Goal: Task Accomplishment & Management: Use online tool/utility

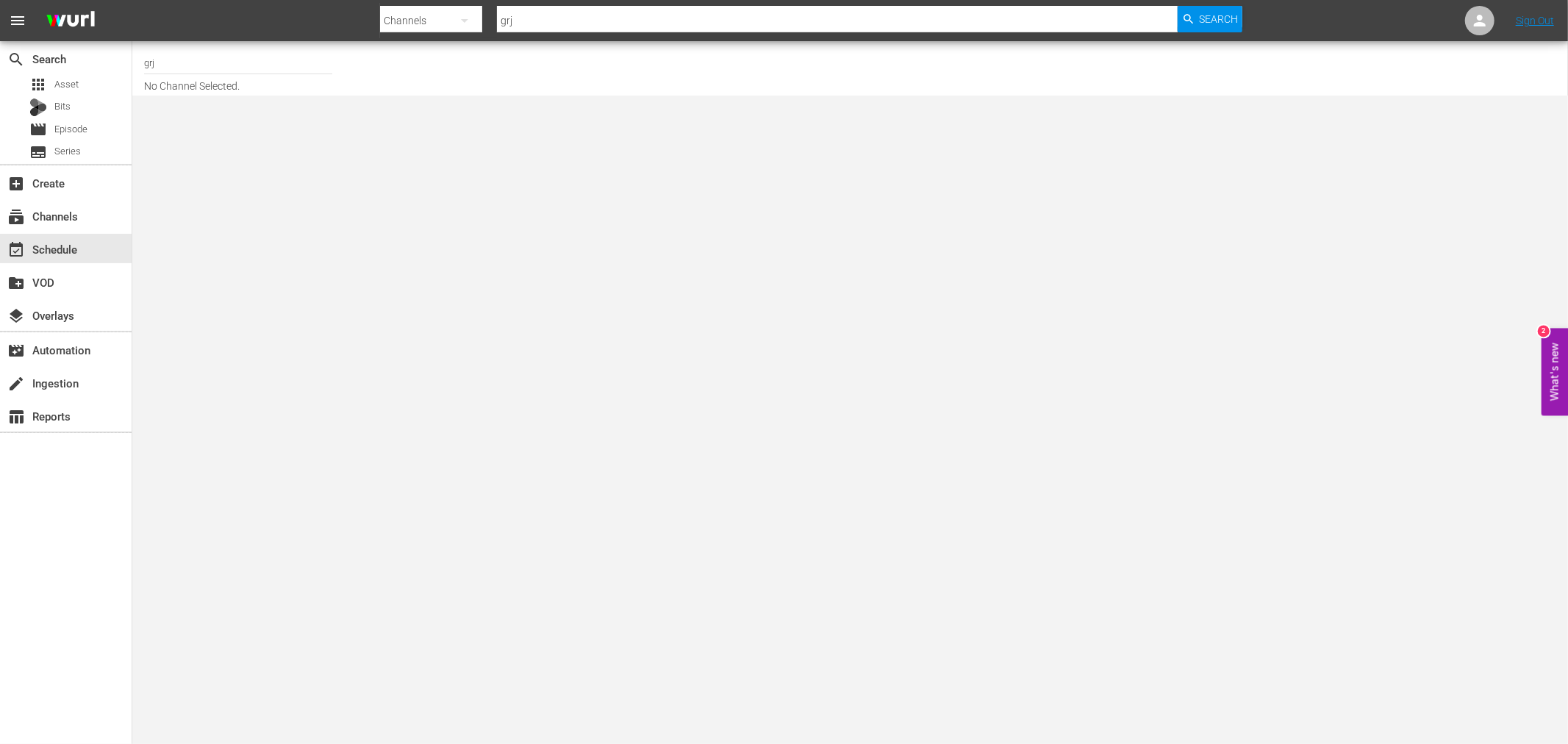
click at [1024, 361] on body "menu Search By Channels Search ID, Title, Description, Keywords, or Category gr…" at bounding box center [784, 372] width 1568 height 744
click at [165, 59] on input "grj" at bounding box center [238, 62] width 188 height 35
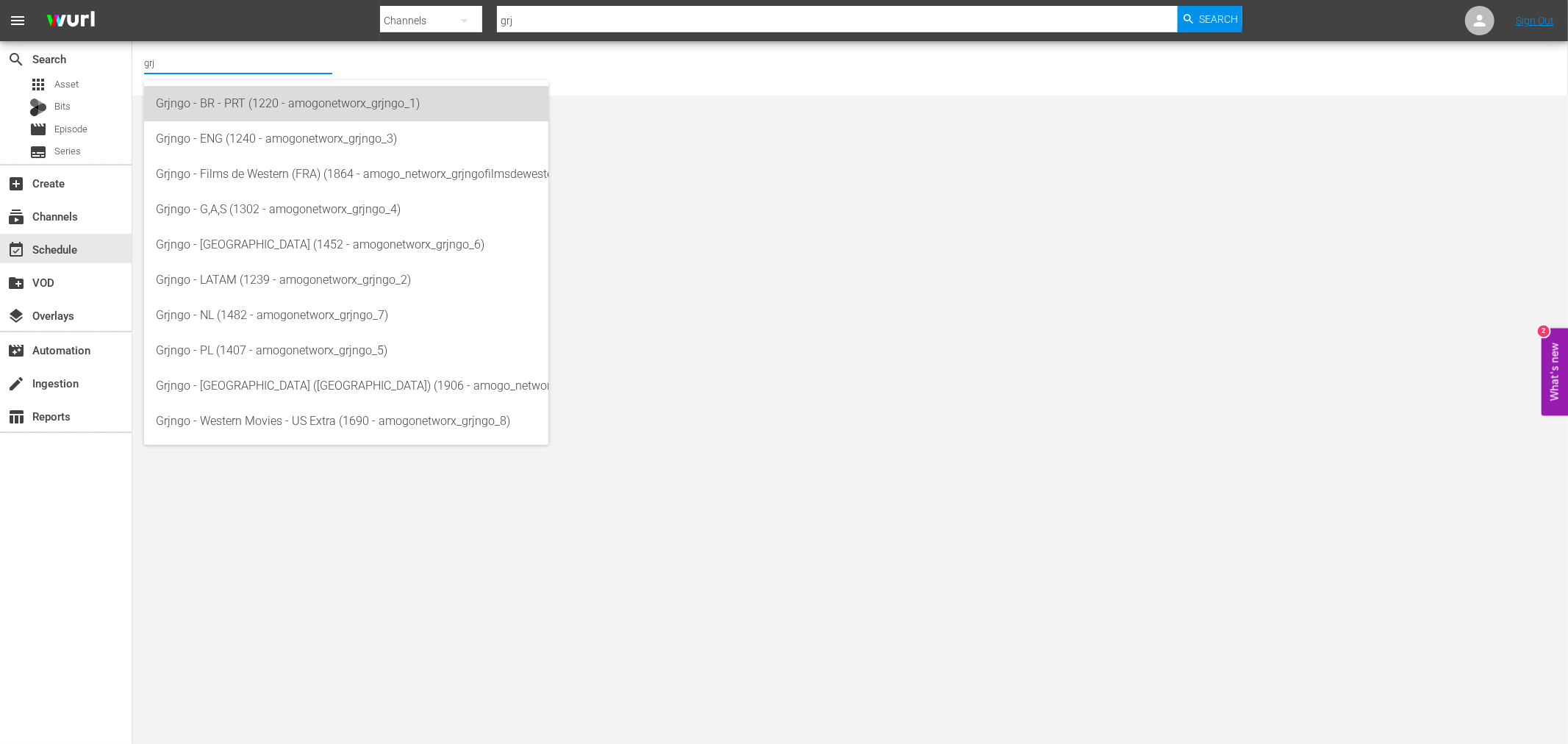
click at [239, 98] on div "Grjngo - BR - PRT (1220 - amogonetworx_grjngo_1)" at bounding box center [346, 103] width 381 height 35
type input "Grjngo - BR - PRT (1220 - amogonetworx_grjngo_1)"
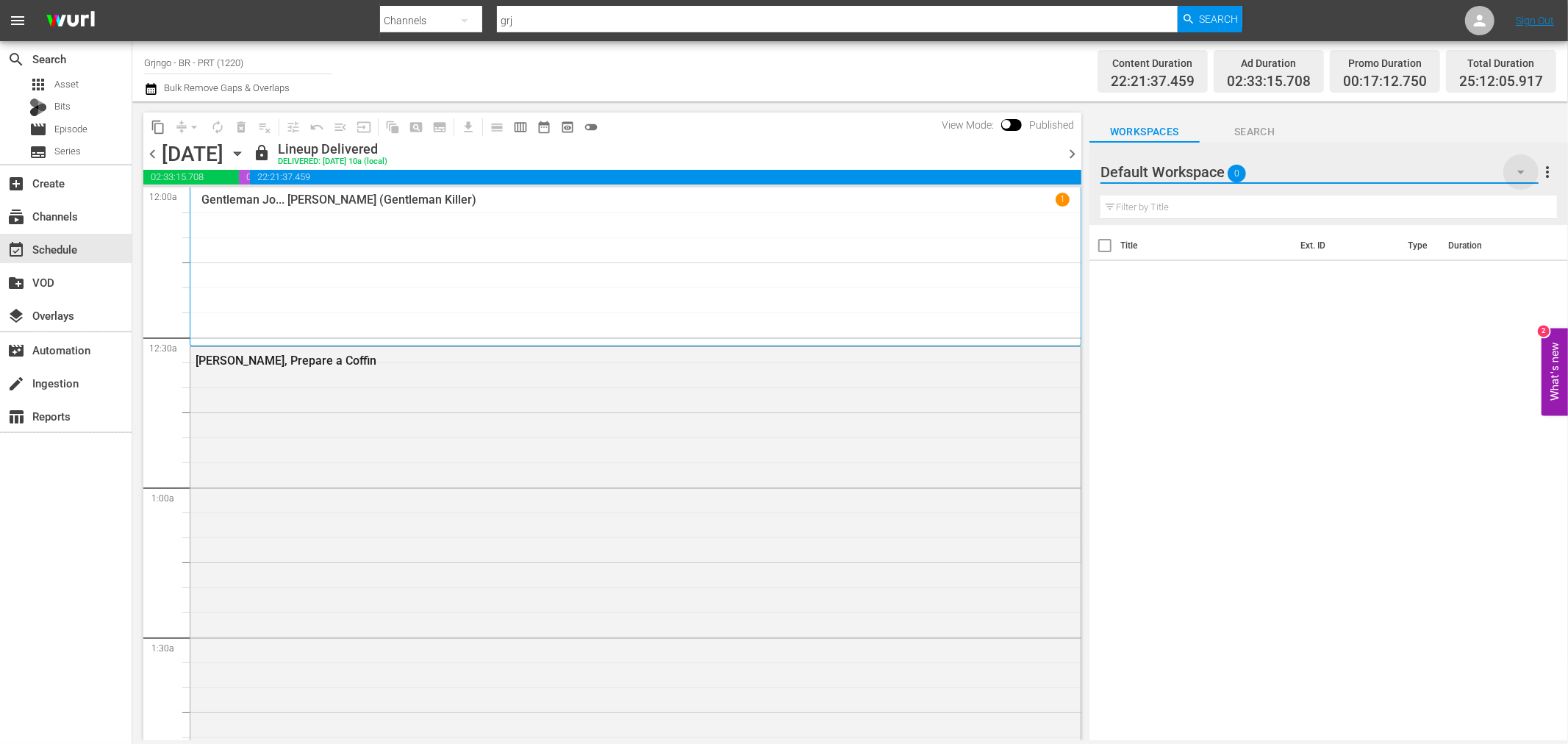
click at [1522, 166] on icon "button" at bounding box center [1522, 172] width 18 height 18
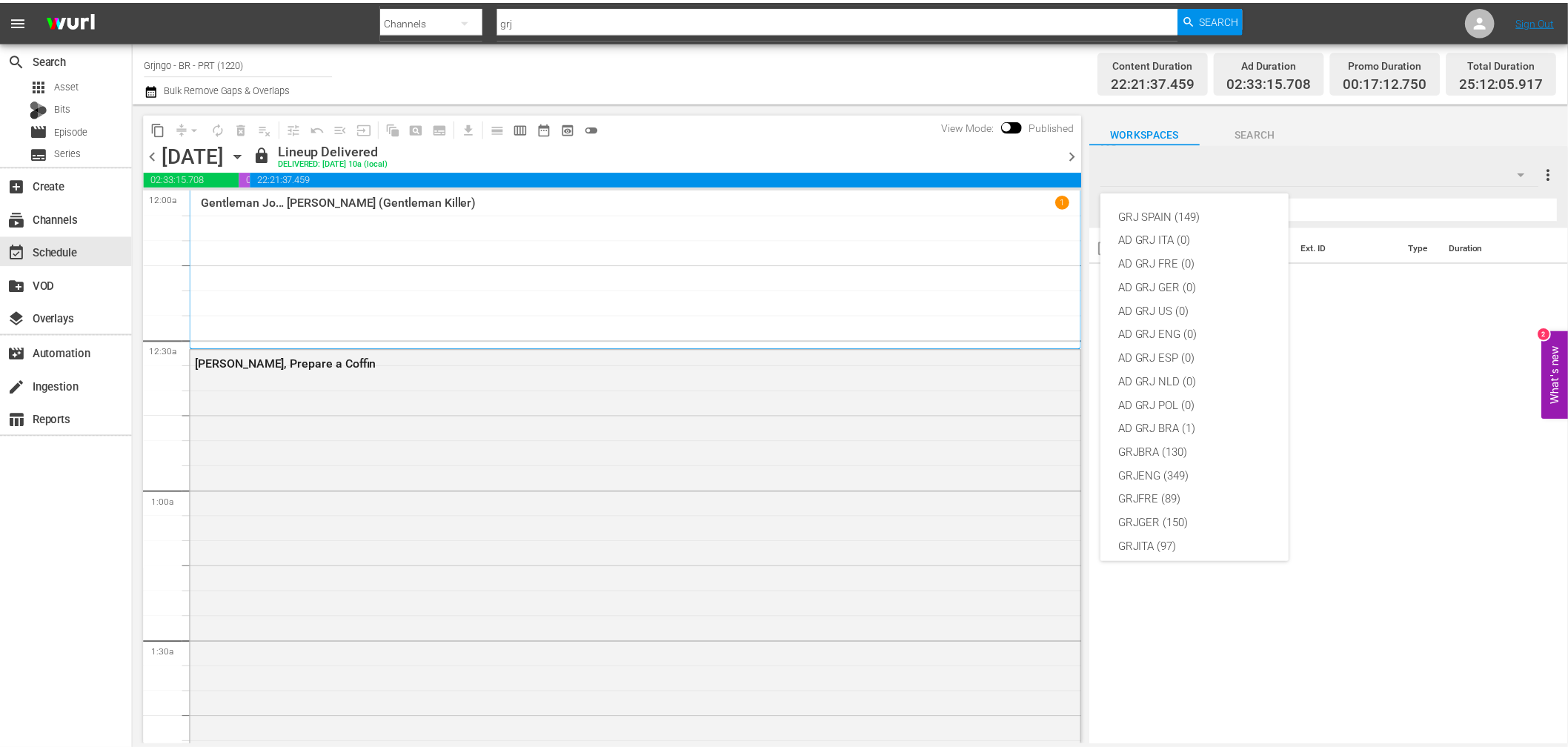
scroll to position [127, 0]
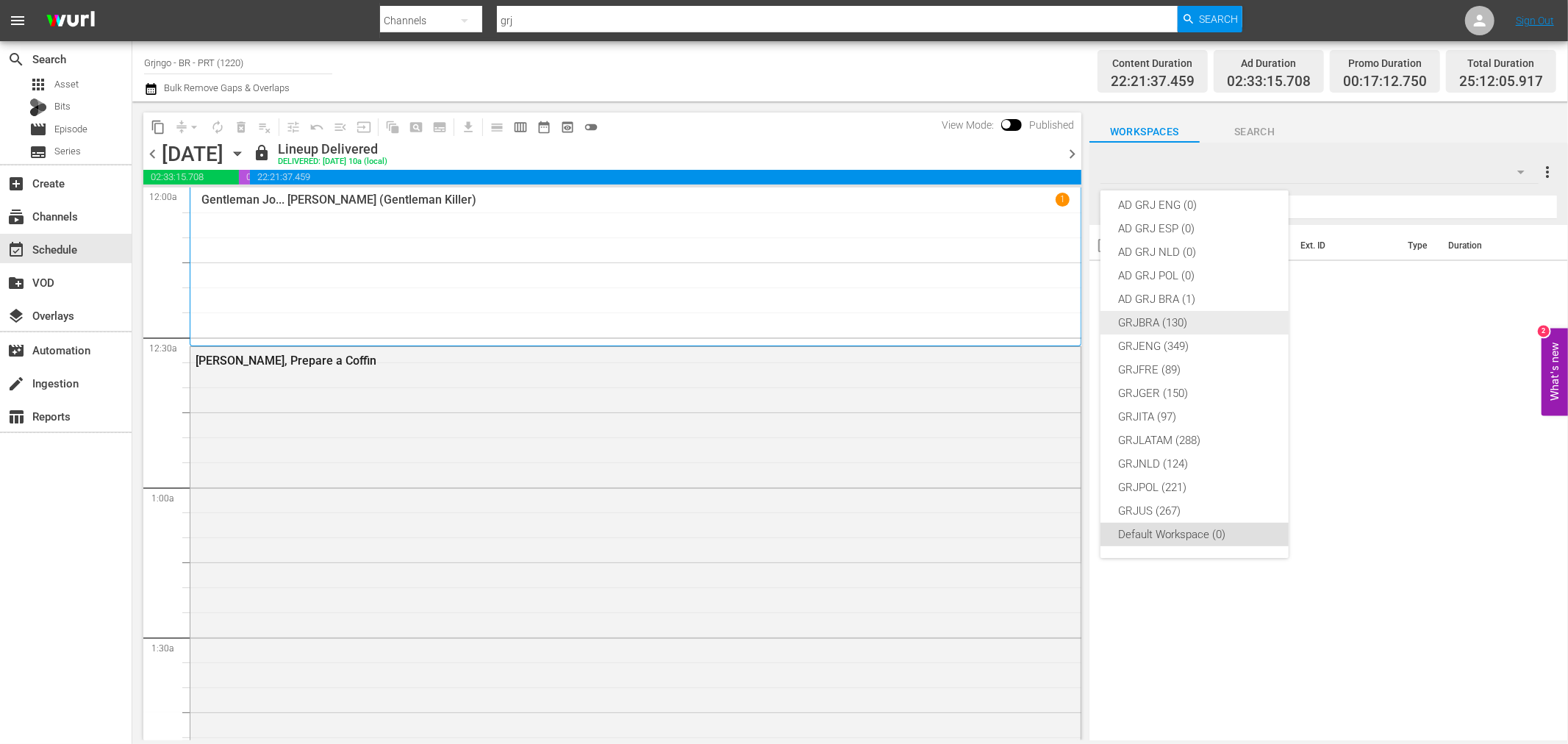
click at [1162, 312] on div "GRJBRA (130)" at bounding box center [1195, 323] width 153 height 24
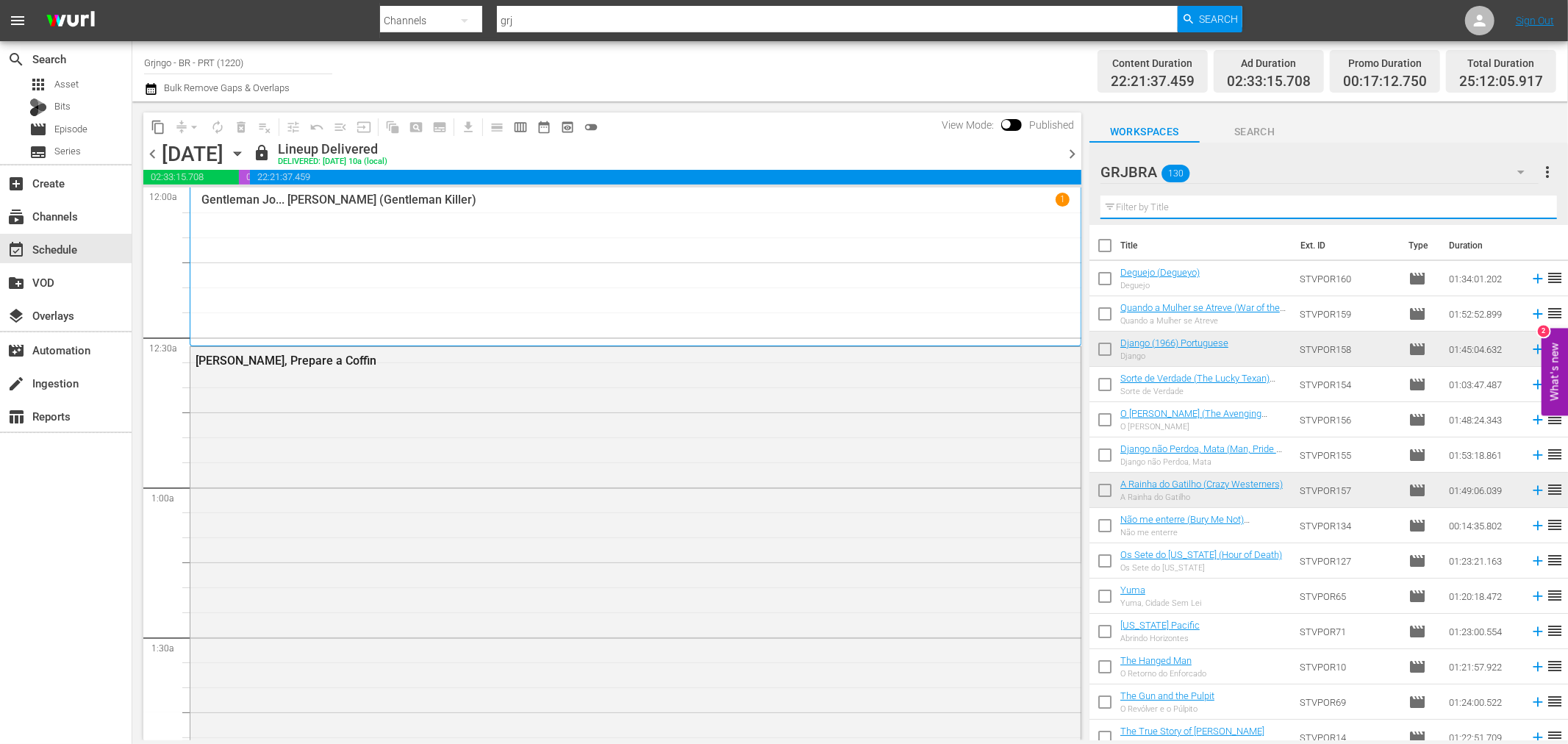
click at [1143, 207] on input "text" at bounding box center [1329, 207] width 456 height 24
paste input "O [PERSON_NAME] (The Avenging Angel)"
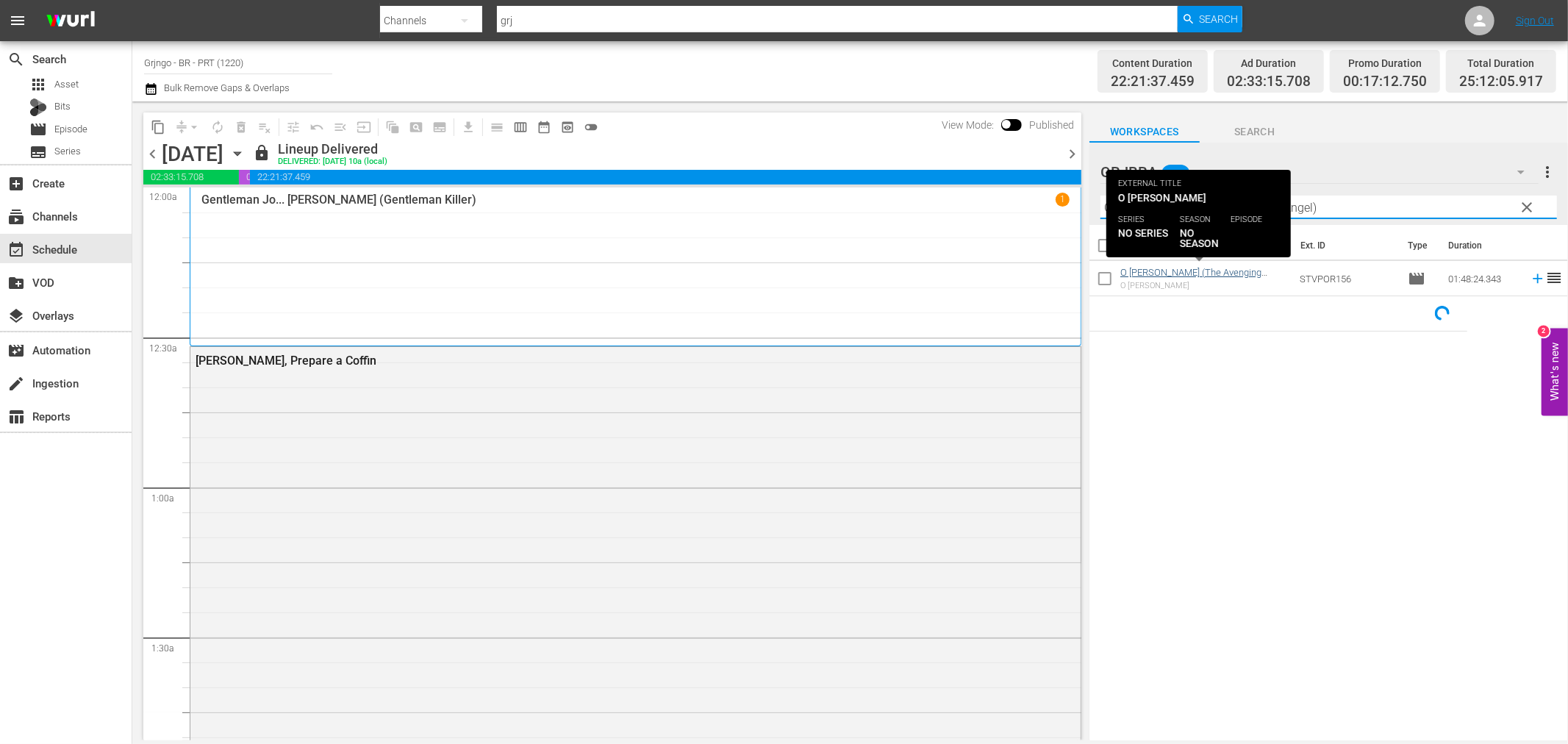
type input "O [PERSON_NAME] (The Avenging Angel)"
click at [1207, 270] on link "O [PERSON_NAME] (The Avenging Angel)" at bounding box center [1191, 277] width 141 height 22
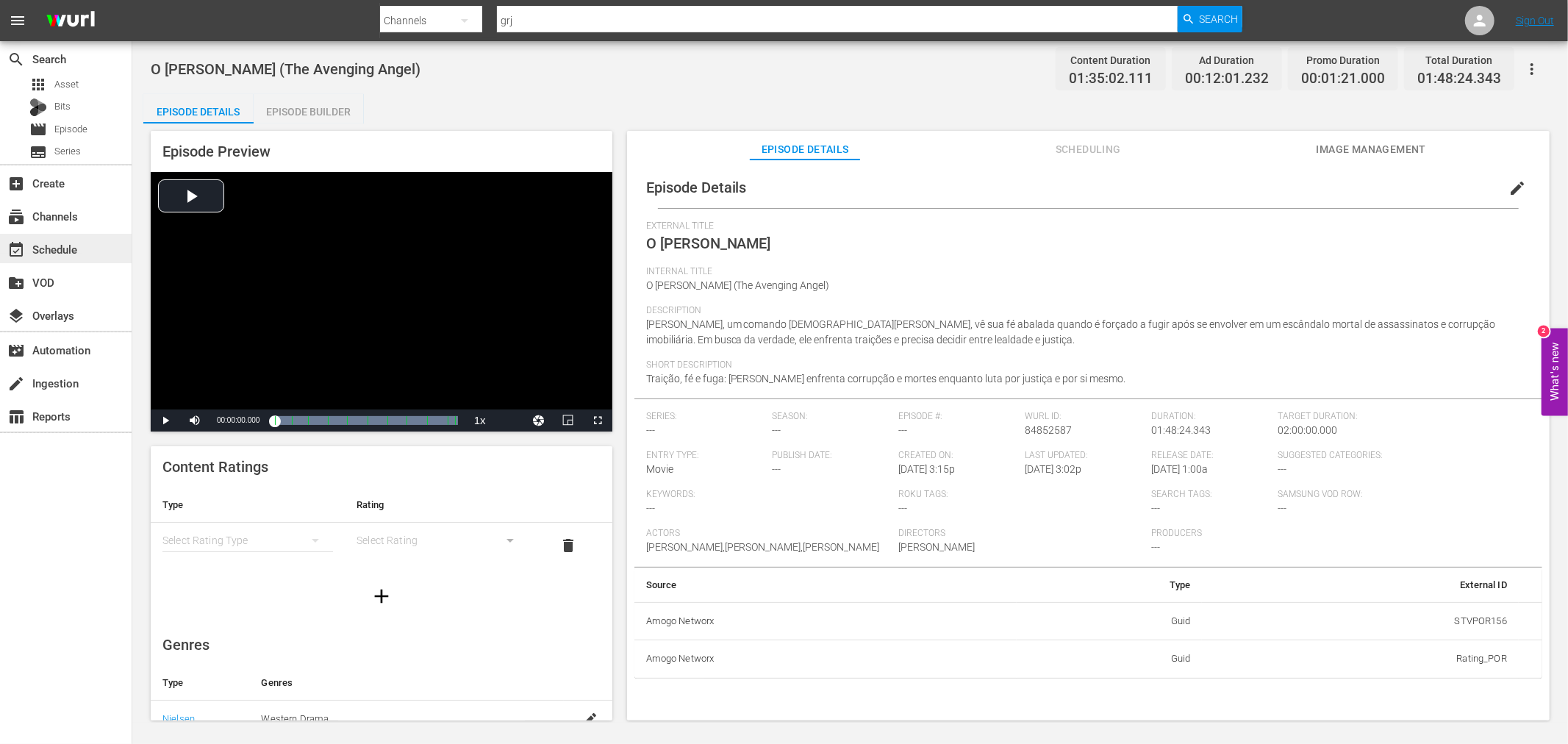
click at [64, 249] on div "event_available Schedule" at bounding box center [41, 247] width 82 height 13
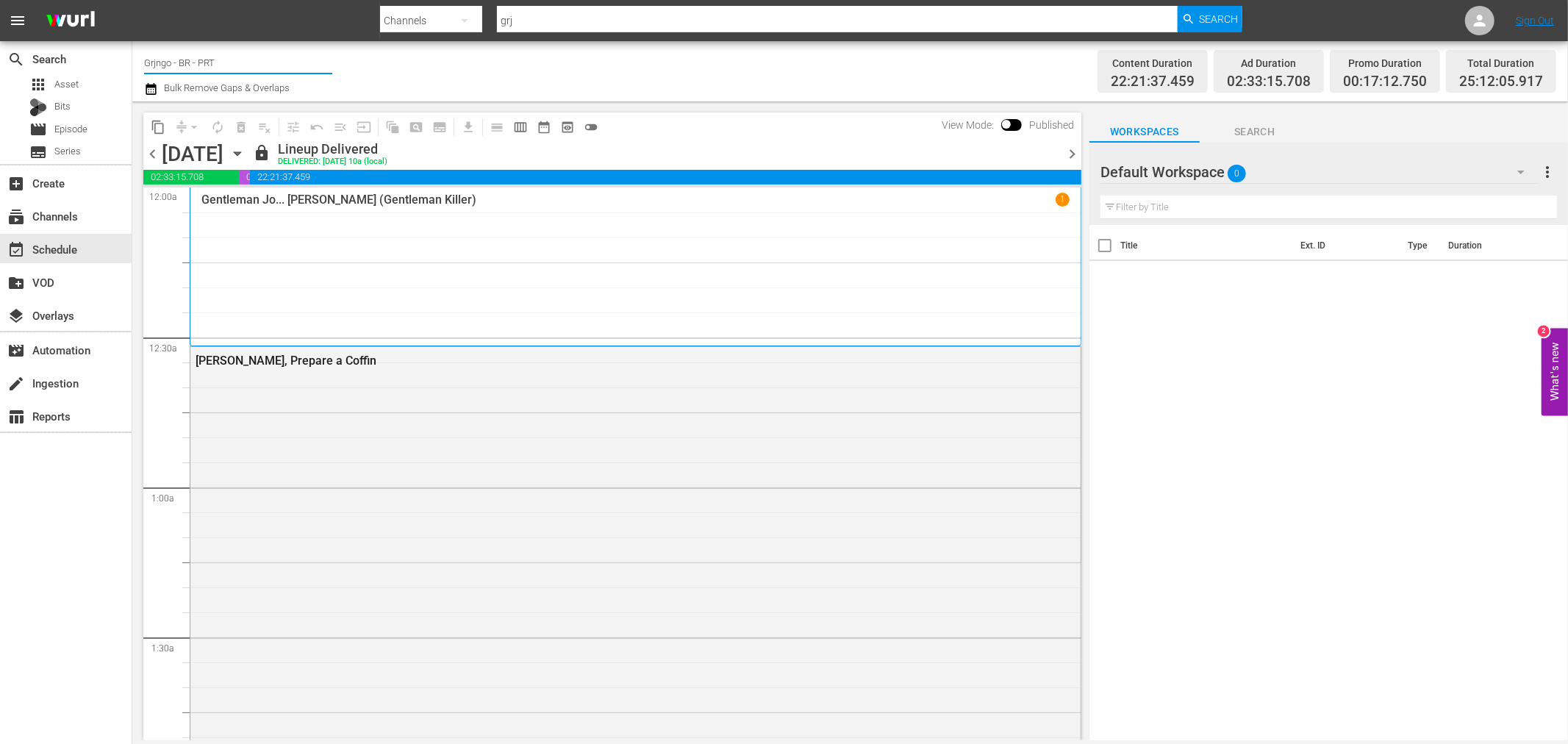
drag, startPoint x: 229, startPoint y: 57, endPoint x: 139, endPoint y: 59, distance: 90.0
click at [139, 59] on div "Channel Title Grjngo - BR - PRT Bulk Remove Gaps & Overlaps Content Duration 22…" at bounding box center [850, 72] width 1436 height 60
click at [82, 124] on span "Episode" at bounding box center [71, 130] width 33 height 15
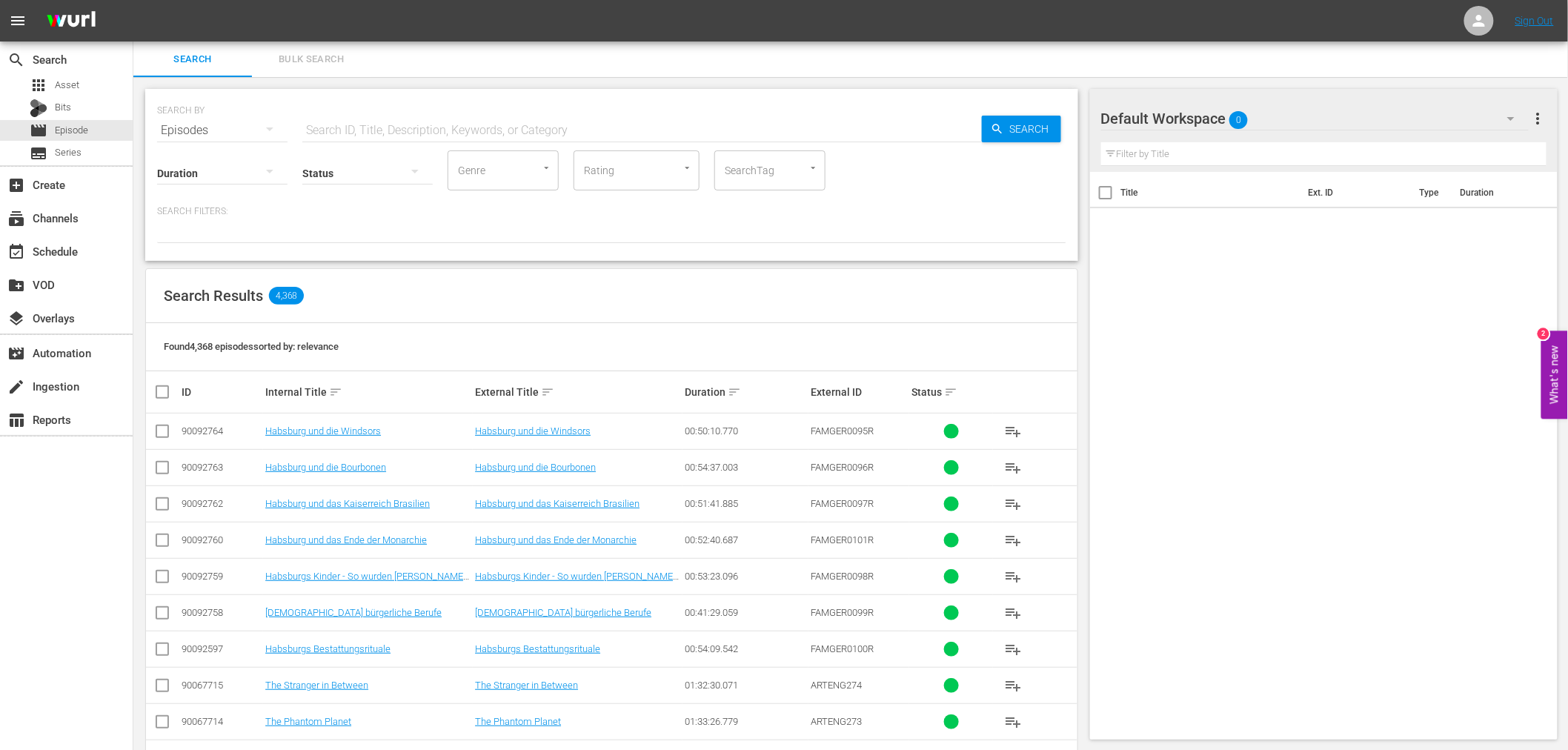
click at [1507, 114] on icon "button" at bounding box center [1511, 119] width 18 height 18
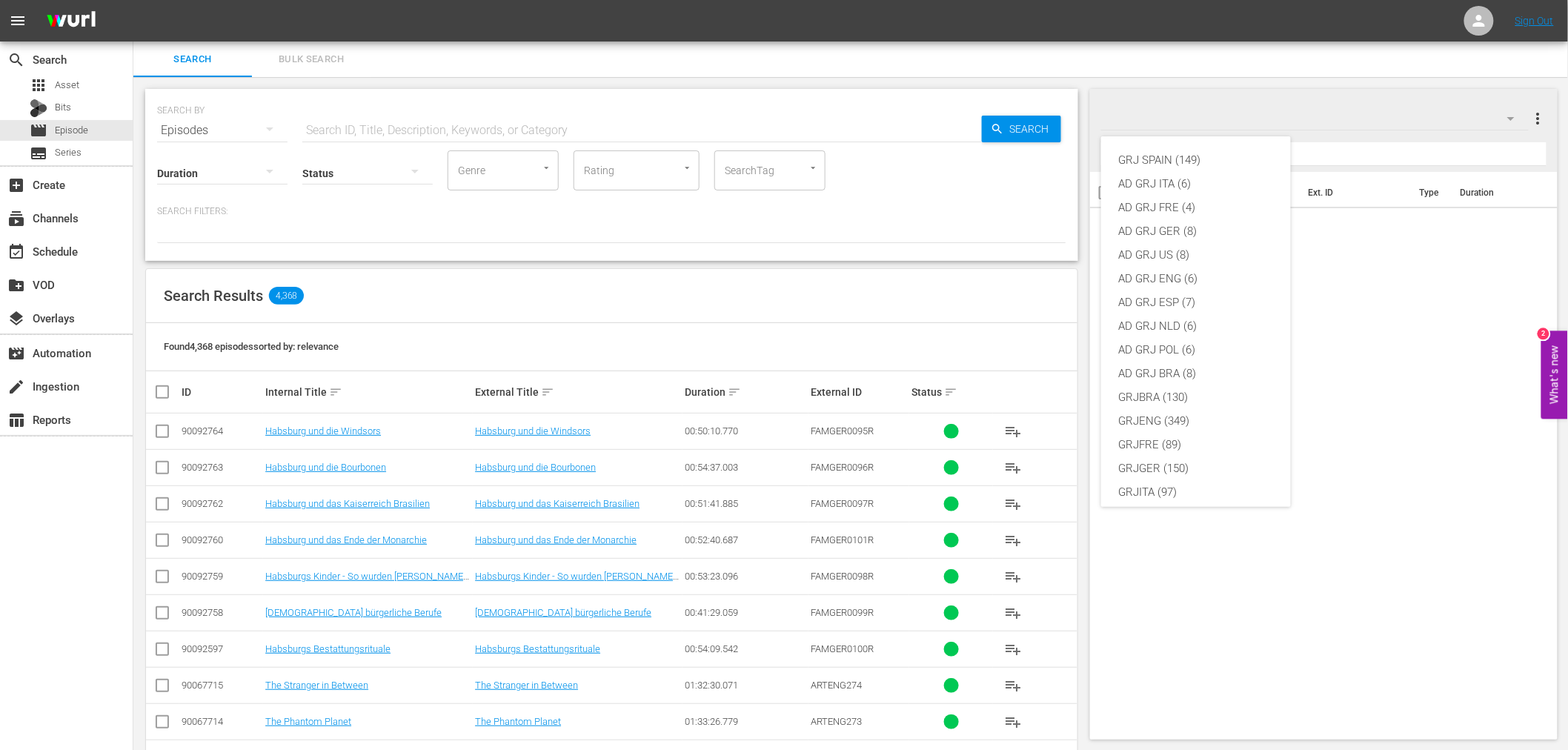
scroll to position [127, 0]
click at [77, 76] on div "GRJ SPAIN (149) AD GRJ ITA (6) AD GRJ FRE (4) AD GRJ GER (8) AD GRJ US (8) AD G…" at bounding box center [784, 375] width 1568 height 750
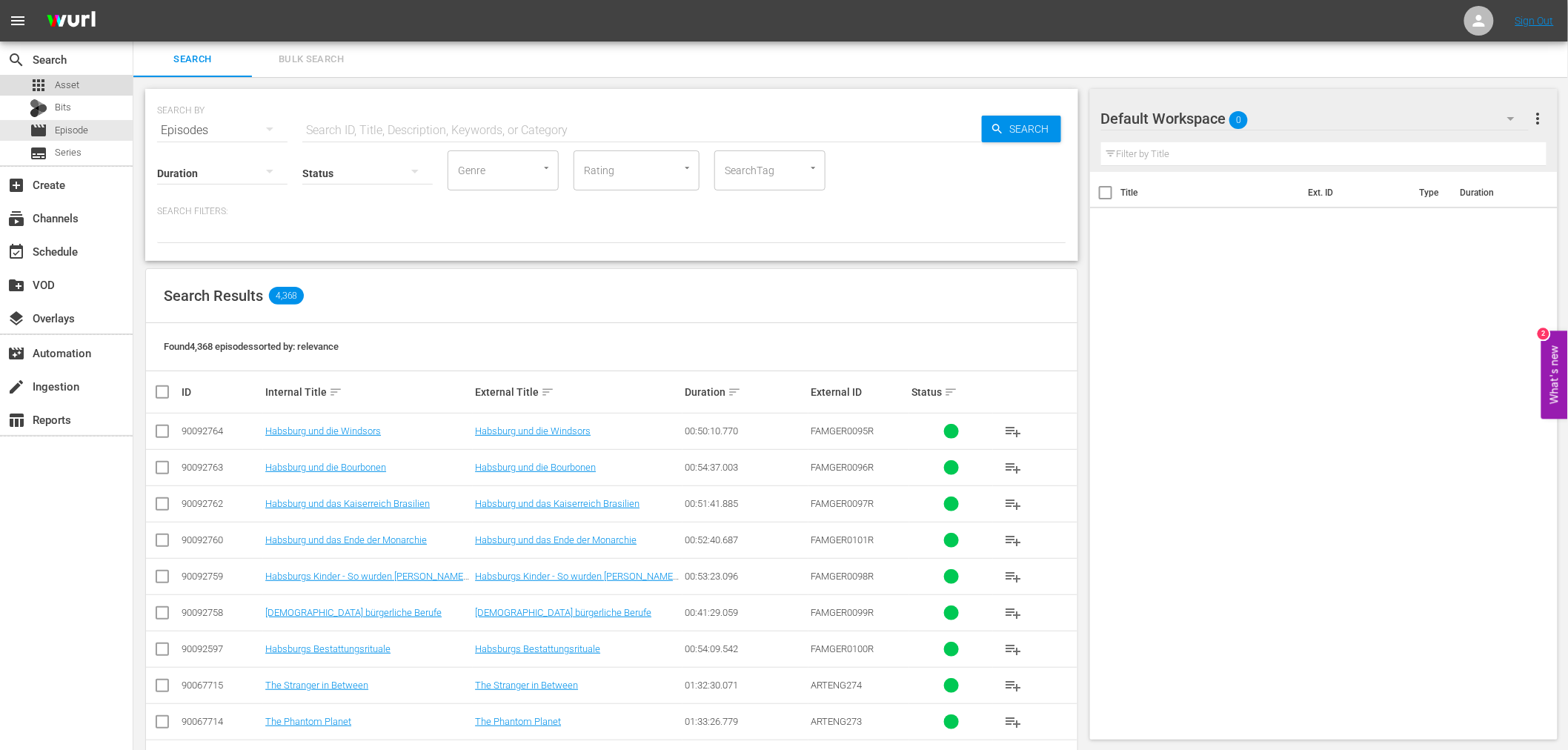
click at [90, 85] on div "apps Asset" at bounding box center [66, 85] width 132 height 21
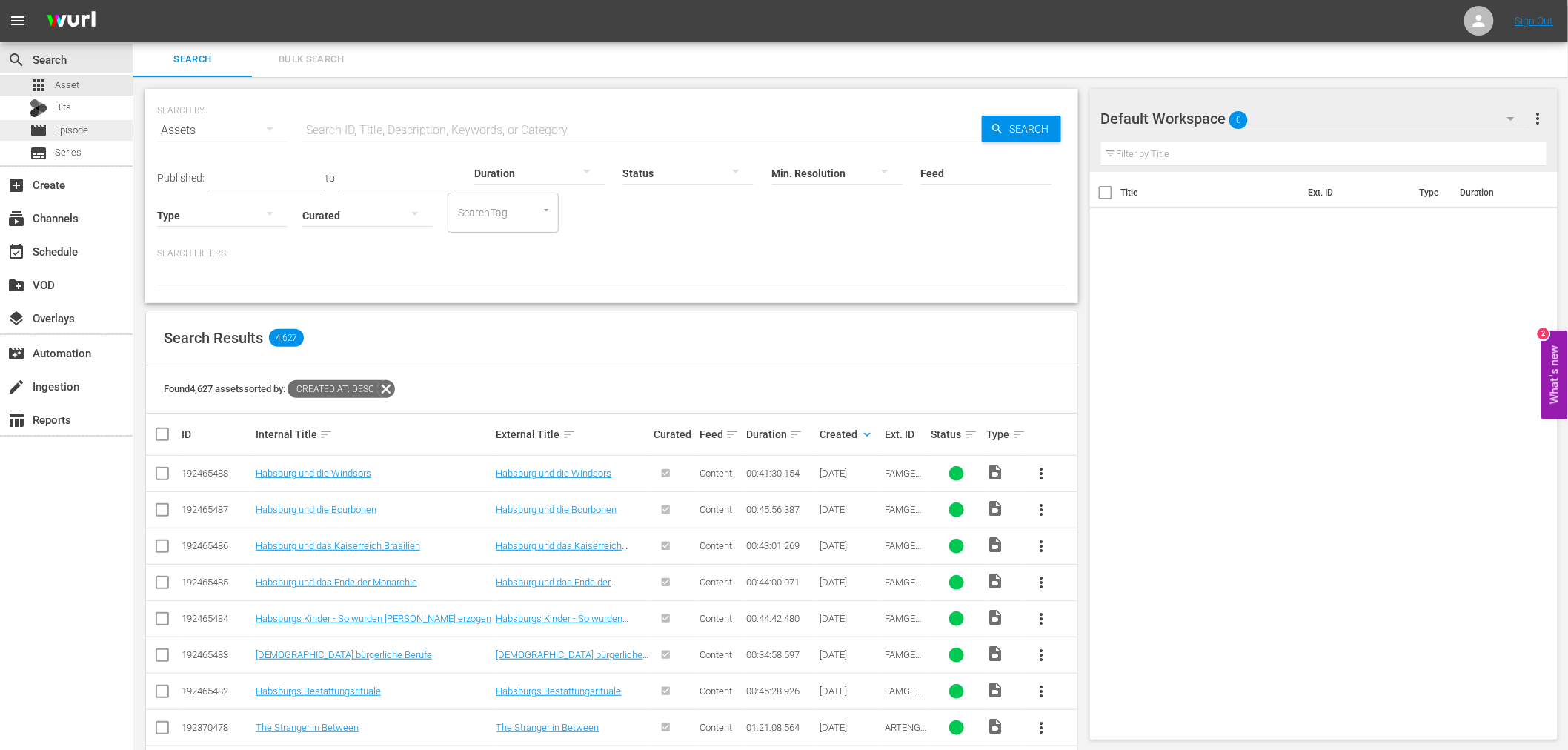
click at [92, 128] on div "movie Episode" at bounding box center [66, 130] width 132 height 21
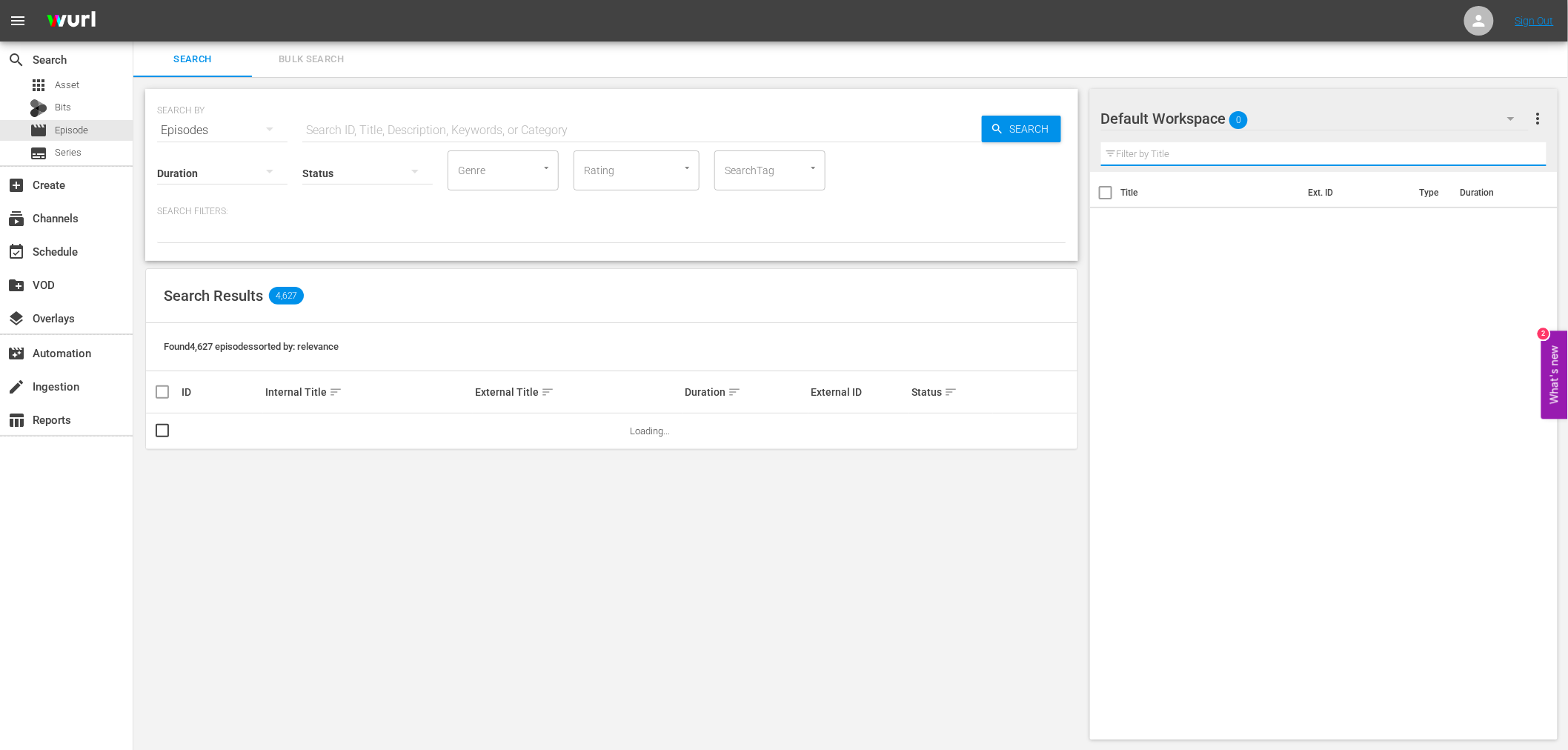
click at [1159, 152] on input "text" at bounding box center [1324, 154] width 446 height 24
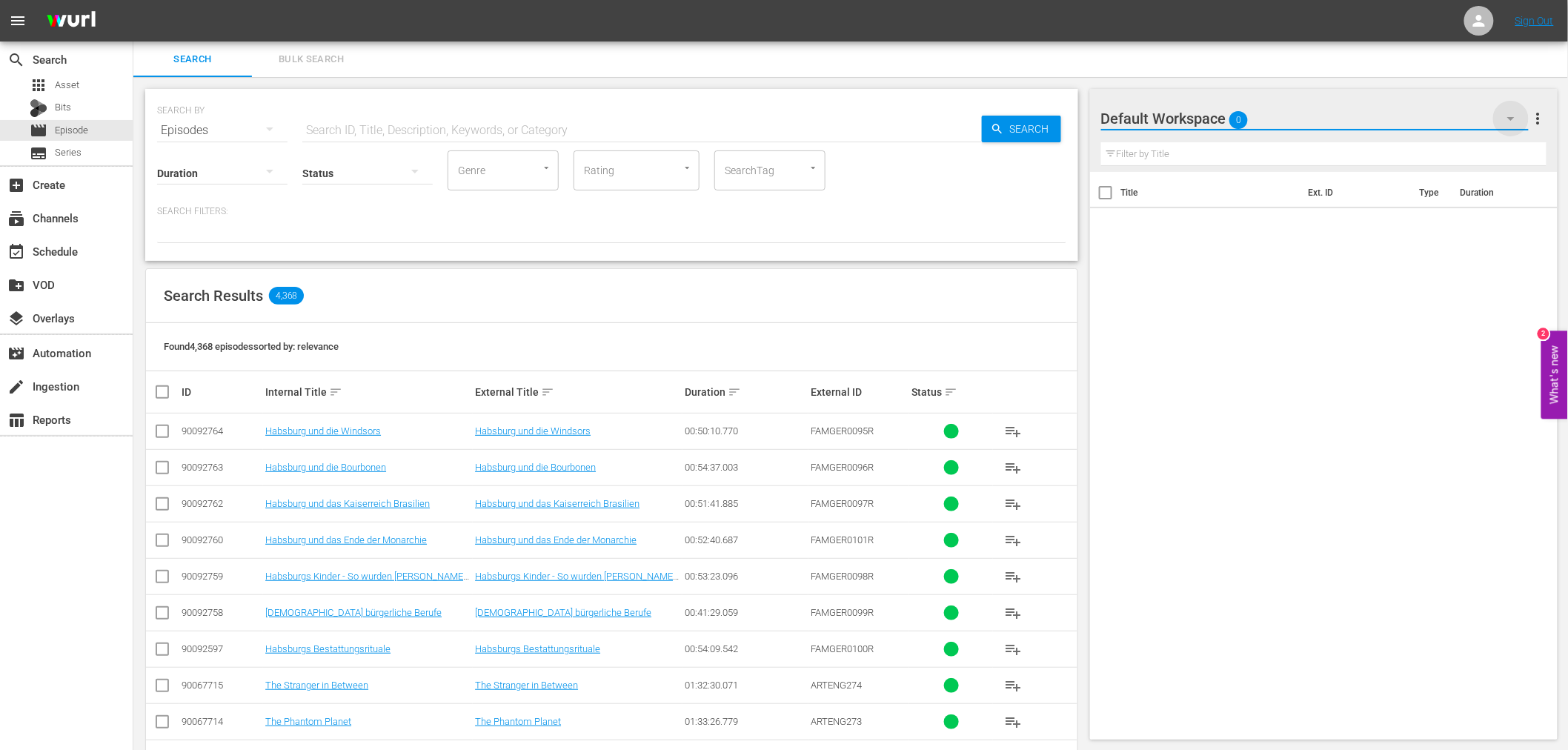
click at [1515, 118] on icon "button" at bounding box center [1511, 119] width 18 height 18
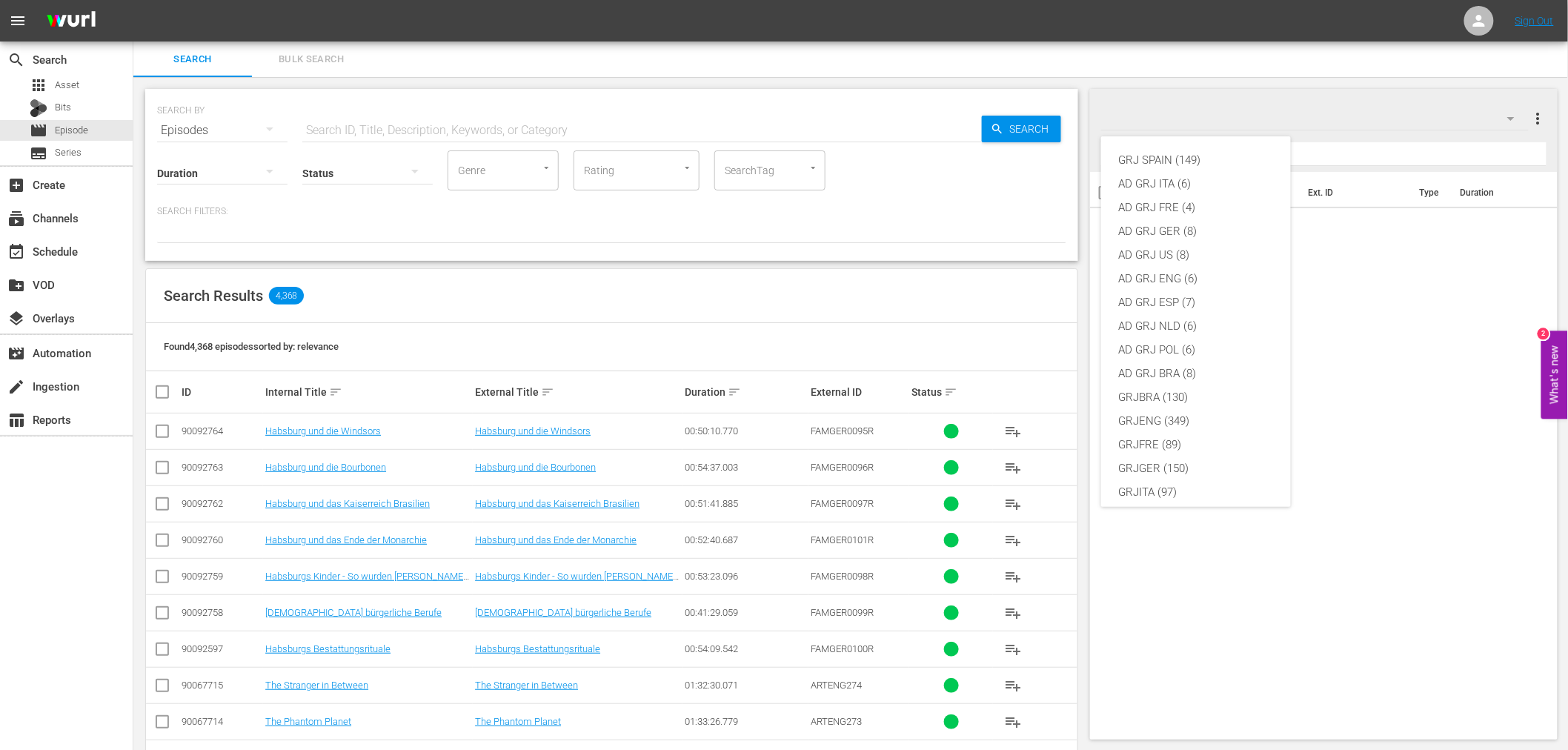
scroll to position [127, 0]
click at [1189, 294] on div "GRJENG (349)" at bounding box center [1196, 293] width 154 height 24
